Goal: Task Accomplishment & Management: Manage account settings

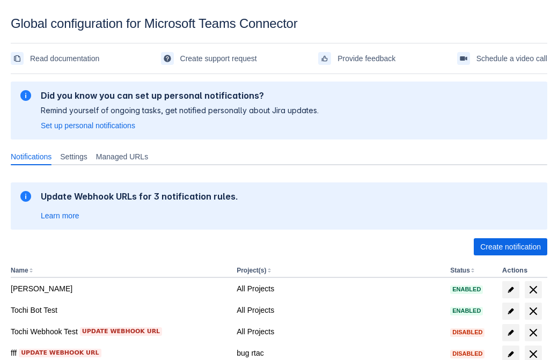
click at [510, 247] on span "Create notification" at bounding box center [510, 246] width 61 height 17
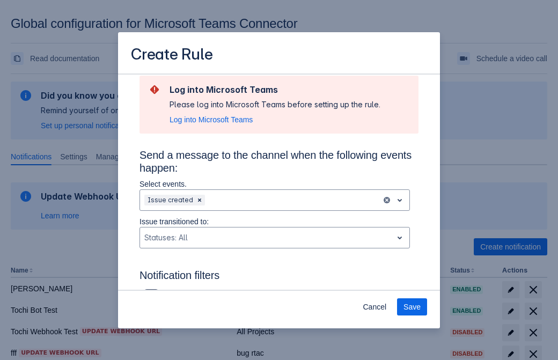
type input "RuleName-705865New Rule (44)"
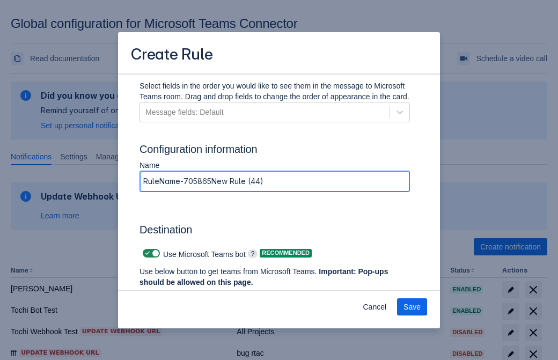
click at [199, 294] on span "Authenticate in Microsoft Teams" at bounding box center [199, 302] width 106 height 17
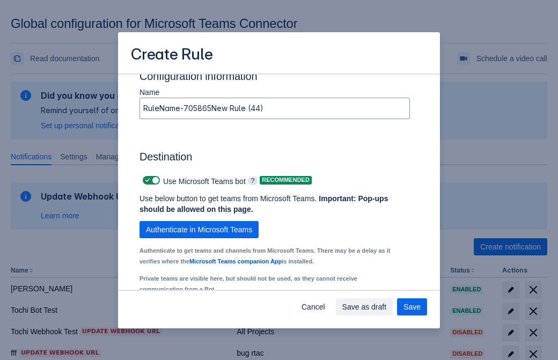
click at [200, 314] on div "Scrollable content" at bounding box center [191, 320] width 95 height 13
click at [331, 314] on div "Scrollable content" at bounding box center [322, 320] width 95 height 13
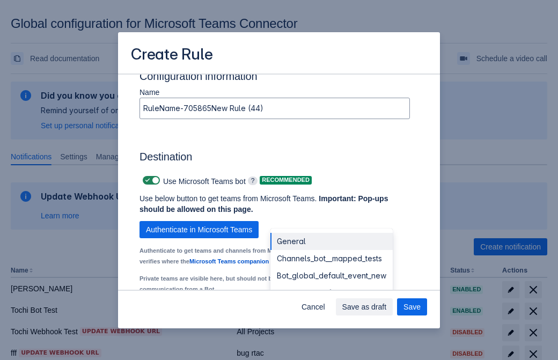
click at [331, 284] on div "Bot_global_default_event" at bounding box center [331, 292] width 122 height 17
click at [387, 307] on span "Save as draft" at bounding box center [364, 306] width 44 height 17
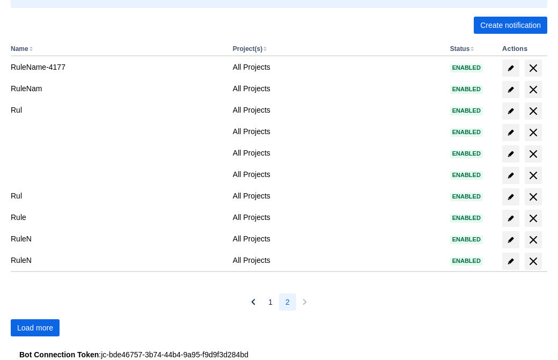
click at [35, 328] on span "Load more" at bounding box center [35, 327] width 36 height 17
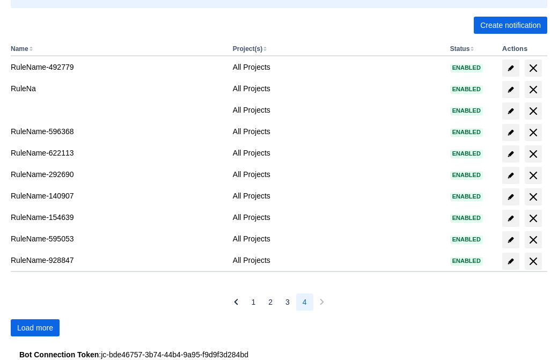
click at [35, 328] on span "Load more" at bounding box center [35, 327] width 36 height 17
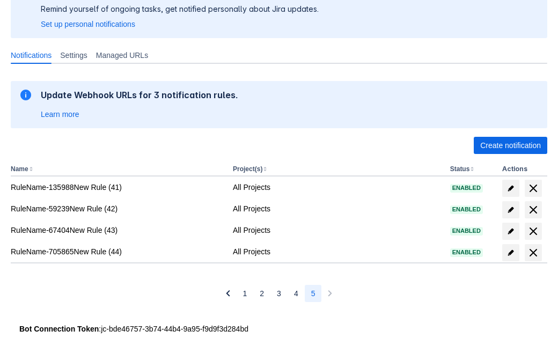
click at [532, 252] on span "delete" at bounding box center [532, 252] width 13 height 13
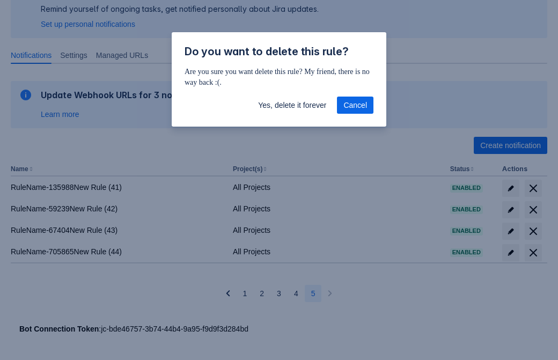
click at [292, 105] on span "Yes, delete it forever" at bounding box center [292, 104] width 68 height 17
